Goal: Ask a question

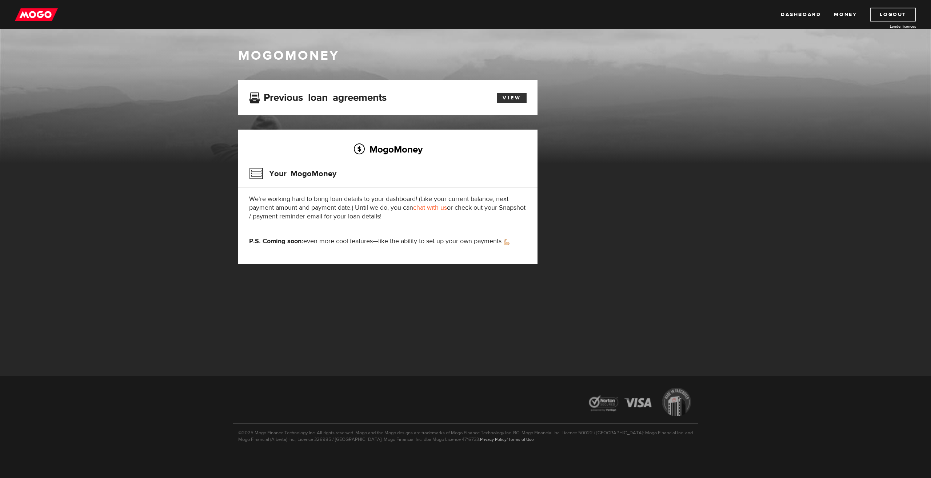
click at [512, 101] on link "View" at bounding box center [511, 98] width 29 height 10
click at [430, 209] on link "chat with us" at bounding box center [430, 207] width 34 height 8
click at [517, 99] on link "View" at bounding box center [511, 98] width 29 height 10
